Goal: Information Seeking & Learning: Learn about a topic

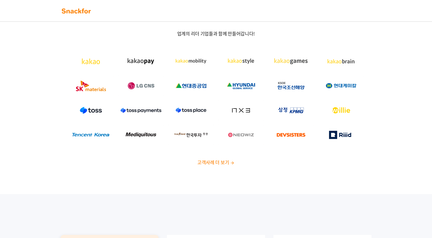
click at [312, 183] on div "업계의 리더 기업들과 함께 만들어갑니다! 고객사례 더 보기" at bounding box center [216, 100] width 432 height 188
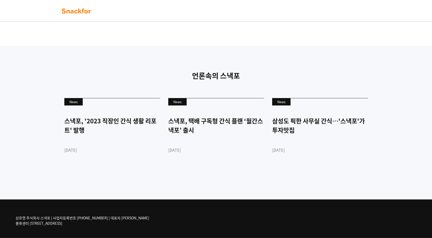
scroll to position [1197, 0]
click at [200, 173] on div "News 스낵포, '2023 직장인 간식 생활 리포트' 발행 2023-03-28 News 스낵포, 택배 구독형 간식 플랜 ‘월간스낵포’ 출시 …" at bounding box center [215, 134] width 319 height 81
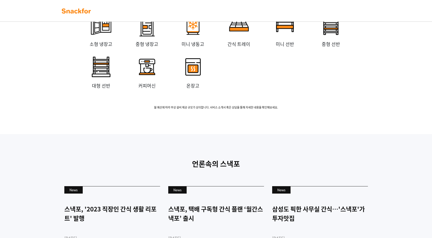
scroll to position [1192, 0]
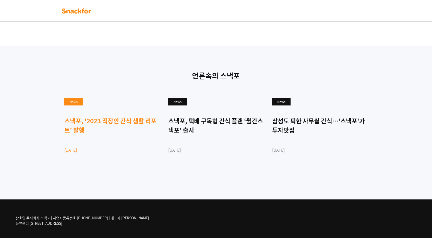
click at [137, 128] on div "스낵포, '2023 직장인 간식 생활 리포트' 발행" at bounding box center [112, 125] width 96 height 18
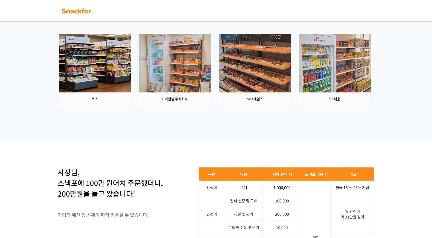
scroll to position [0, 0]
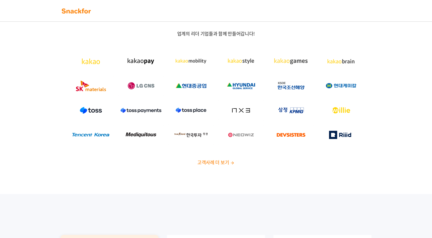
click at [223, 161] on span "고객사례 더 보기" at bounding box center [213, 162] width 32 height 7
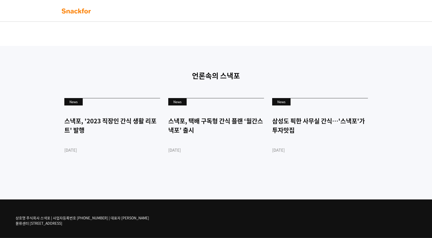
scroll to position [1197, 0]
drag, startPoint x: 69, startPoint y: 224, endPoint x: 78, endPoint y: 222, distance: 8.7
click at [70, 224] on p "상호명 주식회사 스낵포 | 사업자등록번호 [PHONE_NUMBER] | 대표자 [PERSON_NAME] 물류센터 [STREET_ADDRESS]" at bounding box center [83, 220] width 134 height 11
drag, startPoint x: 83, startPoint y: 220, endPoint x: 94, endPoint y: 219, distance: 11.3
click at [83, 220] on p "상호명 주식회사 스낵포 | 사업자등록번호 [PHONE_NUMBER] | 대표자 [PERSON_NAME] 물류센터 [STREET_ADDRESS]" at bounding box center [83, 220] width 134 height 11
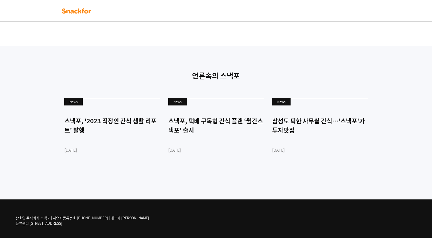
drag, startPoint x: 129, startPoint y: 217, endPoint x: 13, endPoint y: 221, distance: 116.0
click at [13, 221] on div "상호명 주식회사 스낵포 | 사업자등록번호 [PHONE_NUMBER] | 대표자 [PERSON_NAME] 물류센터 [STREET_ADDRESS]" at bounding box center [216, 218] width 409 height 38
click at [70, 227] on div "상호명 주식회사 스낵포 | 사업자등록번호 [PHONE_NUMBER] | 대표자 [PERSON_NAME] 물류센터 [STREET_ADDRESS]" at bounding box center [89, 220] width 146 height 19
